Goal: Find specific page/section: Find specific page/section

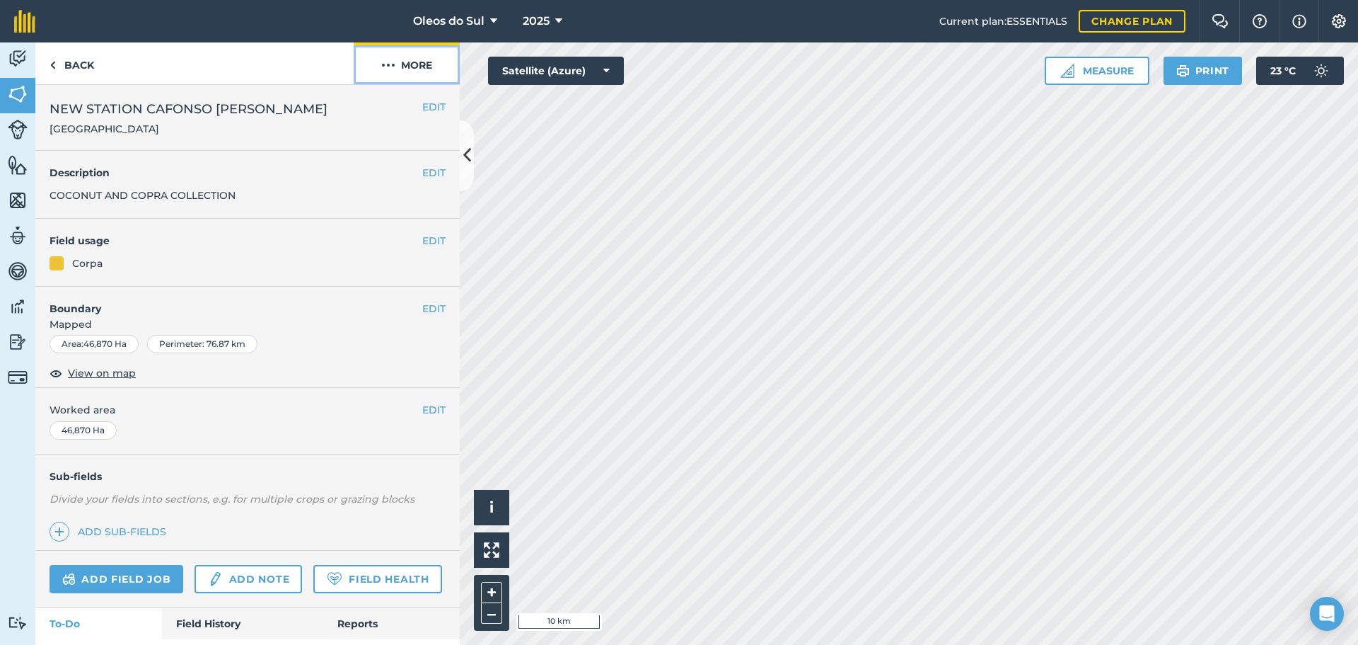
click at [388, 59] on img at bounding box center [388, 65] width 14 height 17
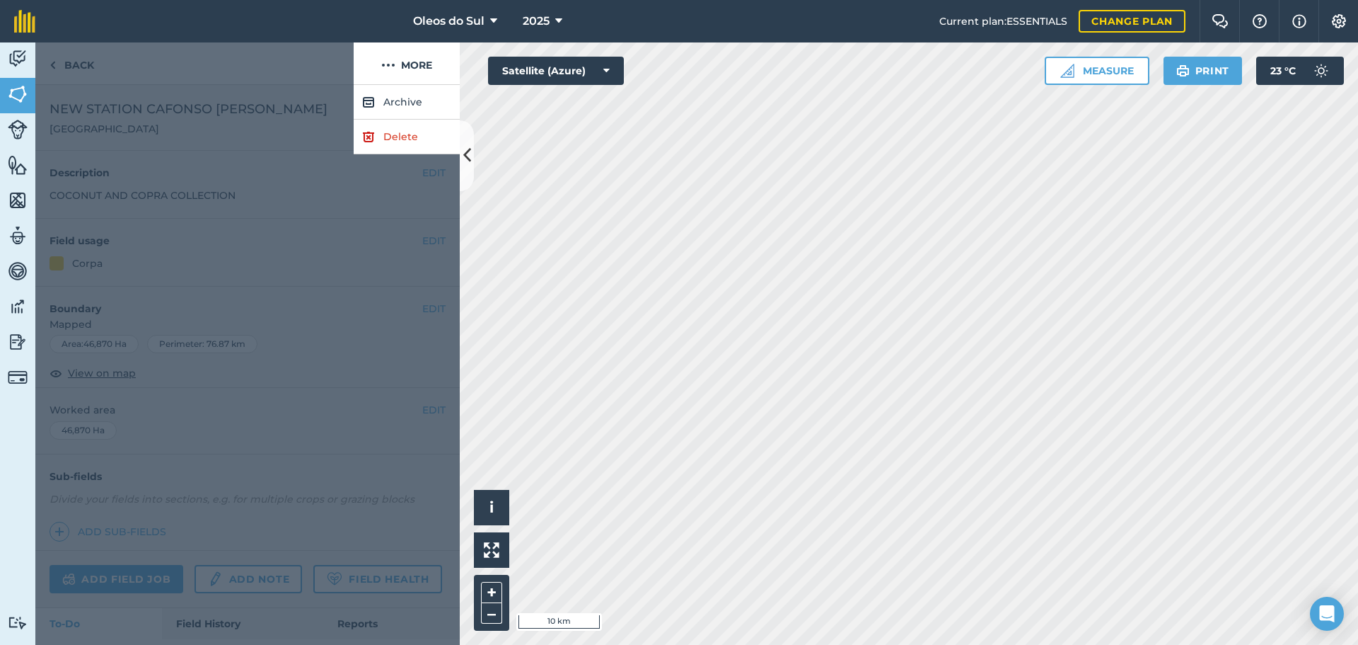
click at [343, 416] on div at bounding box center [247, 365] width 425 height 560
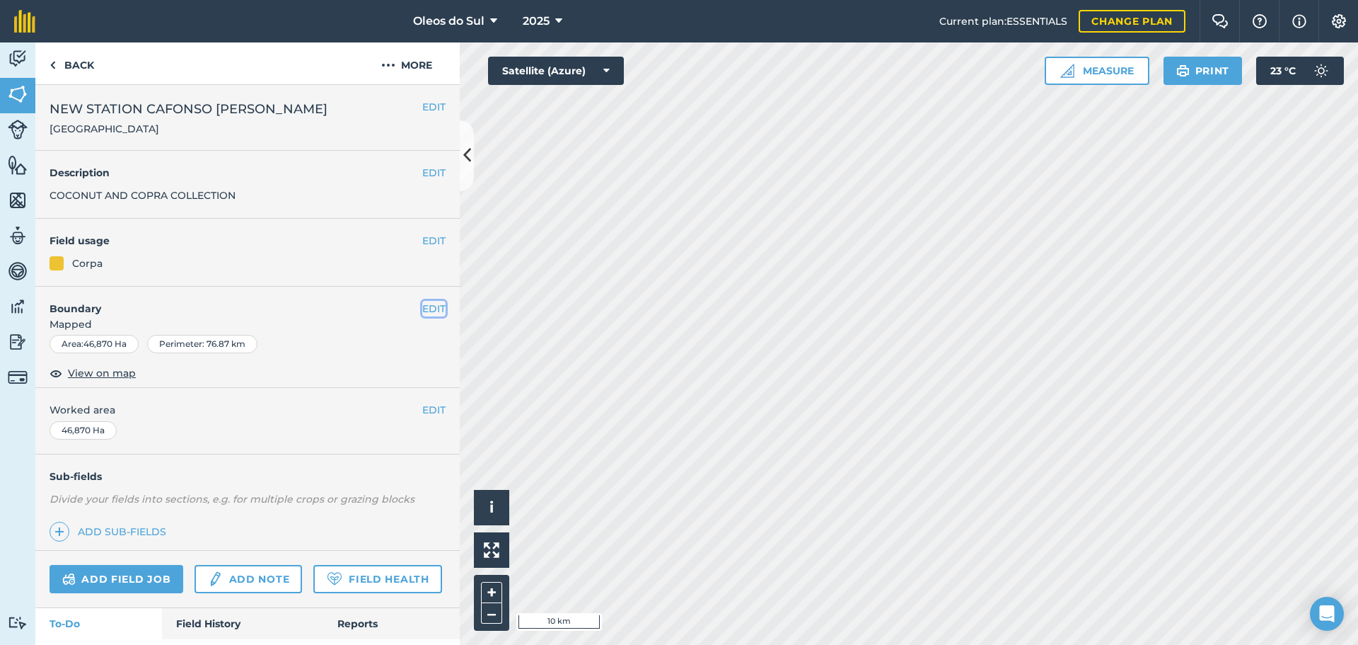
click at [424, 306] on button "EDIT" at bounding box center [433, 309] width 23 height 16
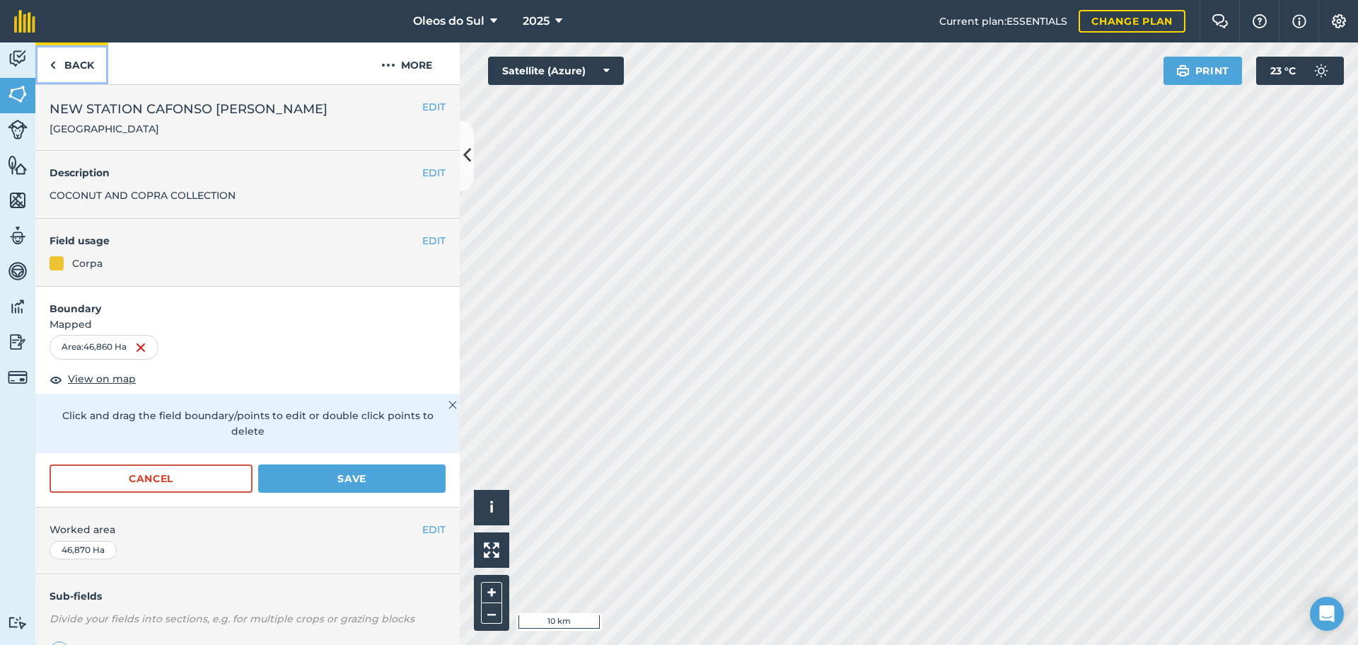
click at [62, 69] on link "Back" at bounding box center [71, 63] width 73 height 42
